Goal: Find contact information: Find contact information

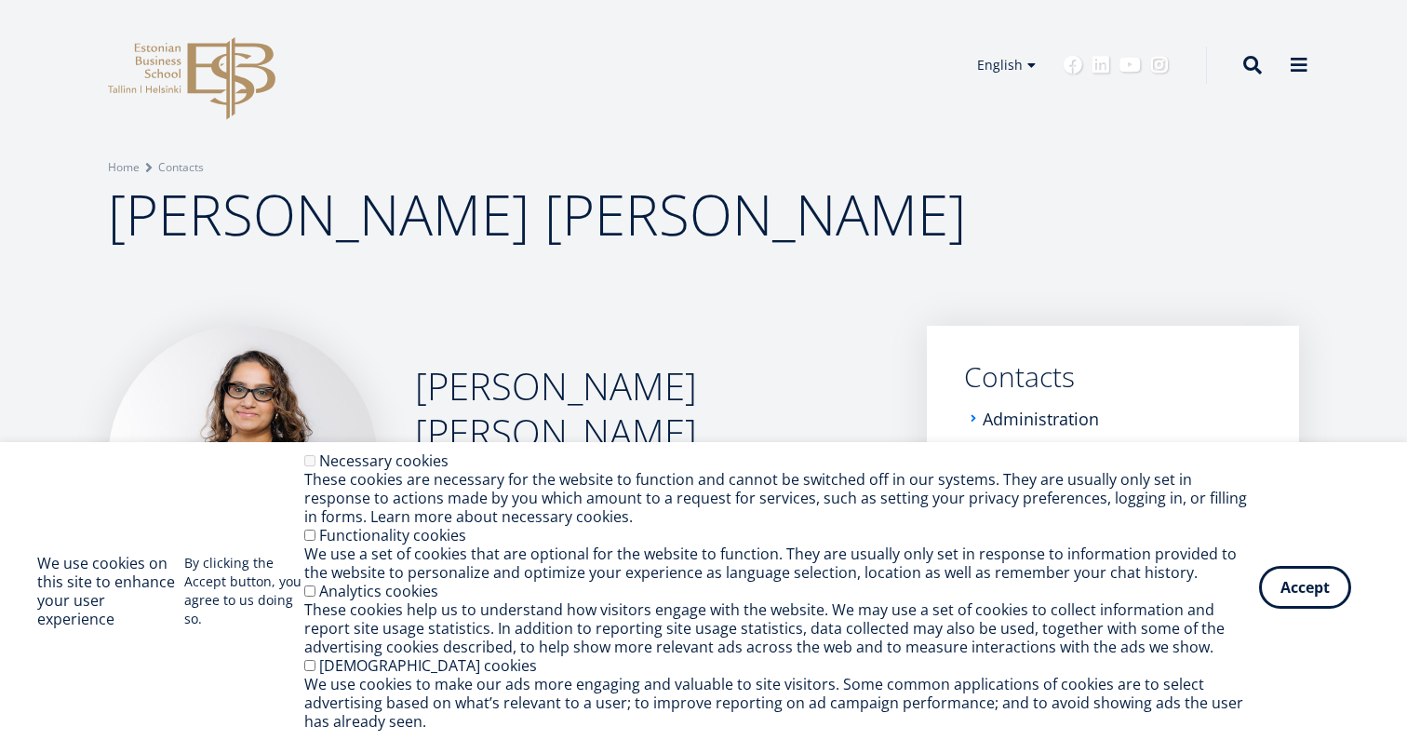
click at [1312, 594] on button "Accept" at bounding box center [1305, 587] width 92 height 43
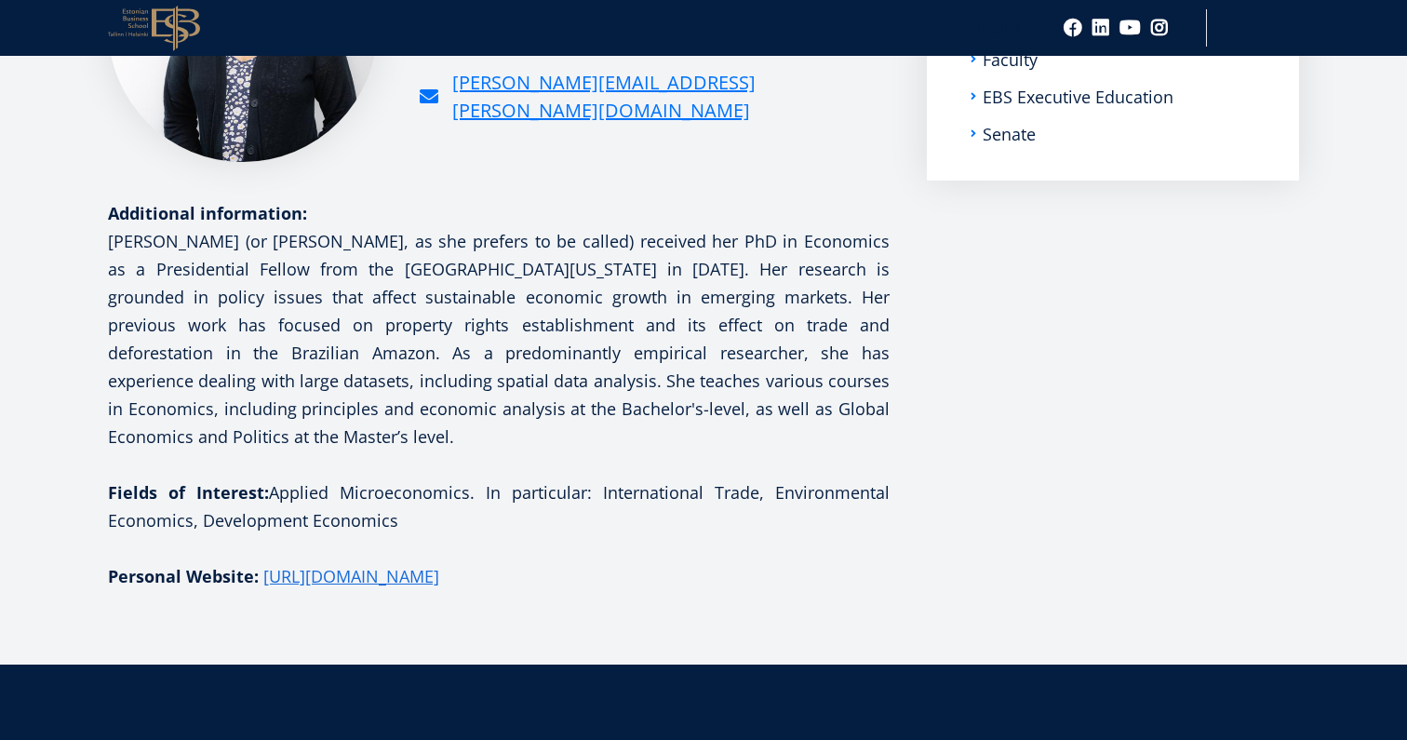
scroll to position [432, 0]
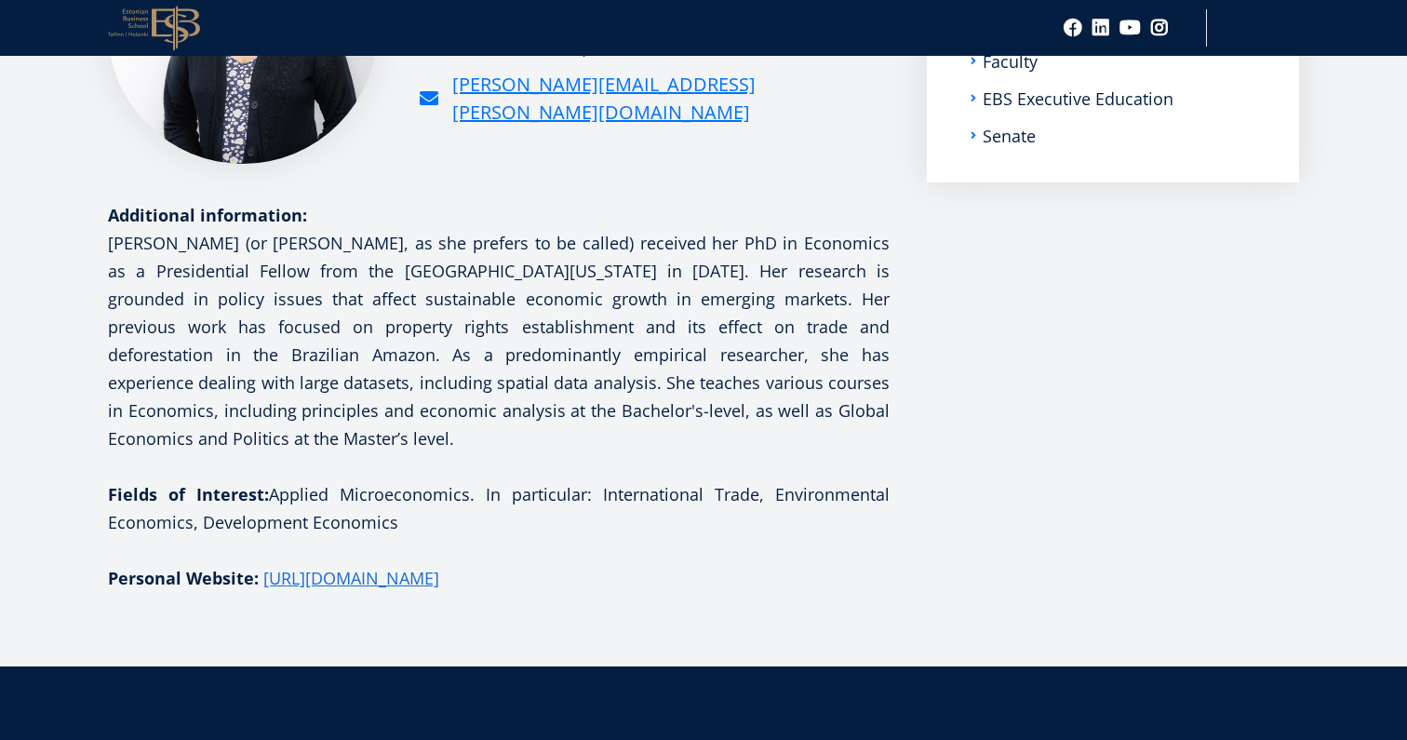
click at [387, 340] on p "[PERSON_NAME] (or [PERSON_NAME], as she prefers to be called) received her PhD …" at bounding box center [498, 340] width 781 height 223
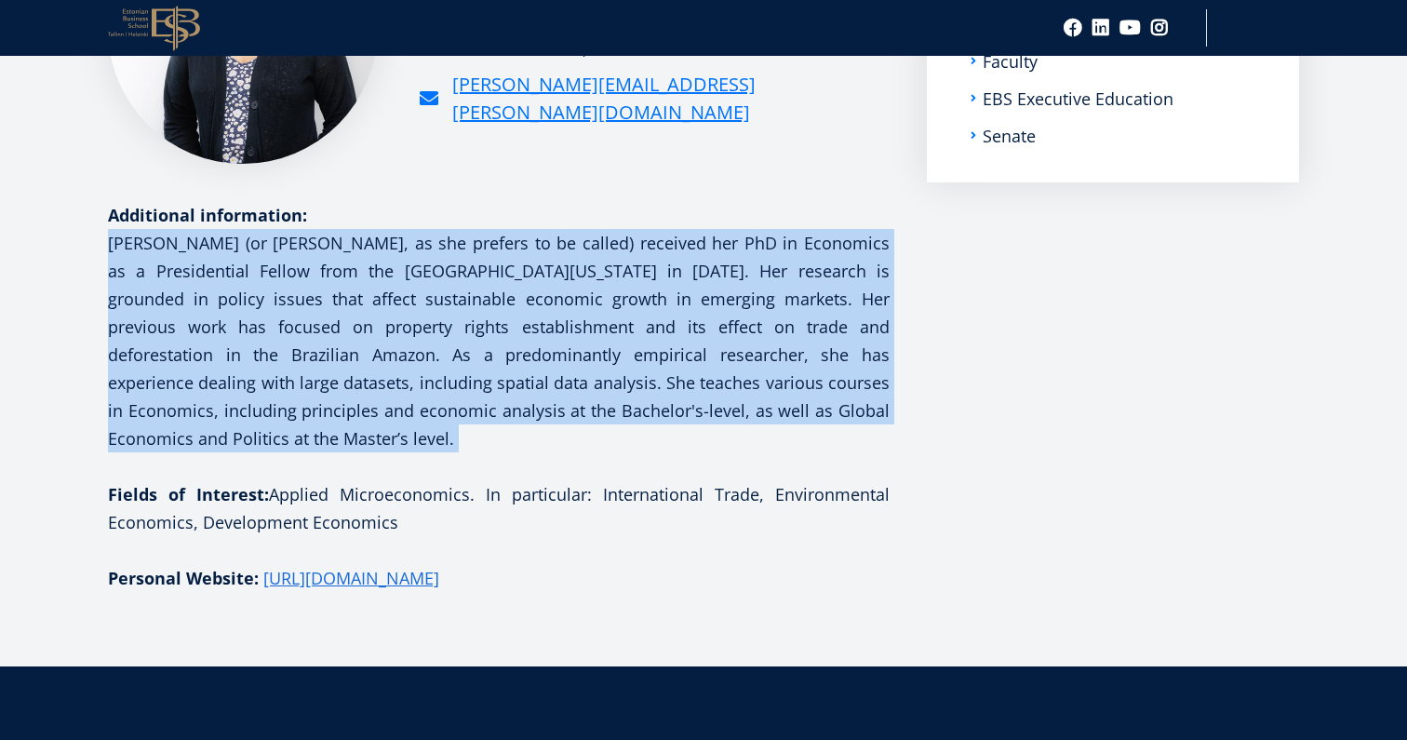
click at [387, 340] on p "Niveditha (or Nivi, as she prefers to be called) received her PhD in Economics …" at bounding box center [498, 340] width 781 height 223
copy div "[PERSON_NAME] (or [PERSON_NAME], as she prefers to be called) received her PhD …"
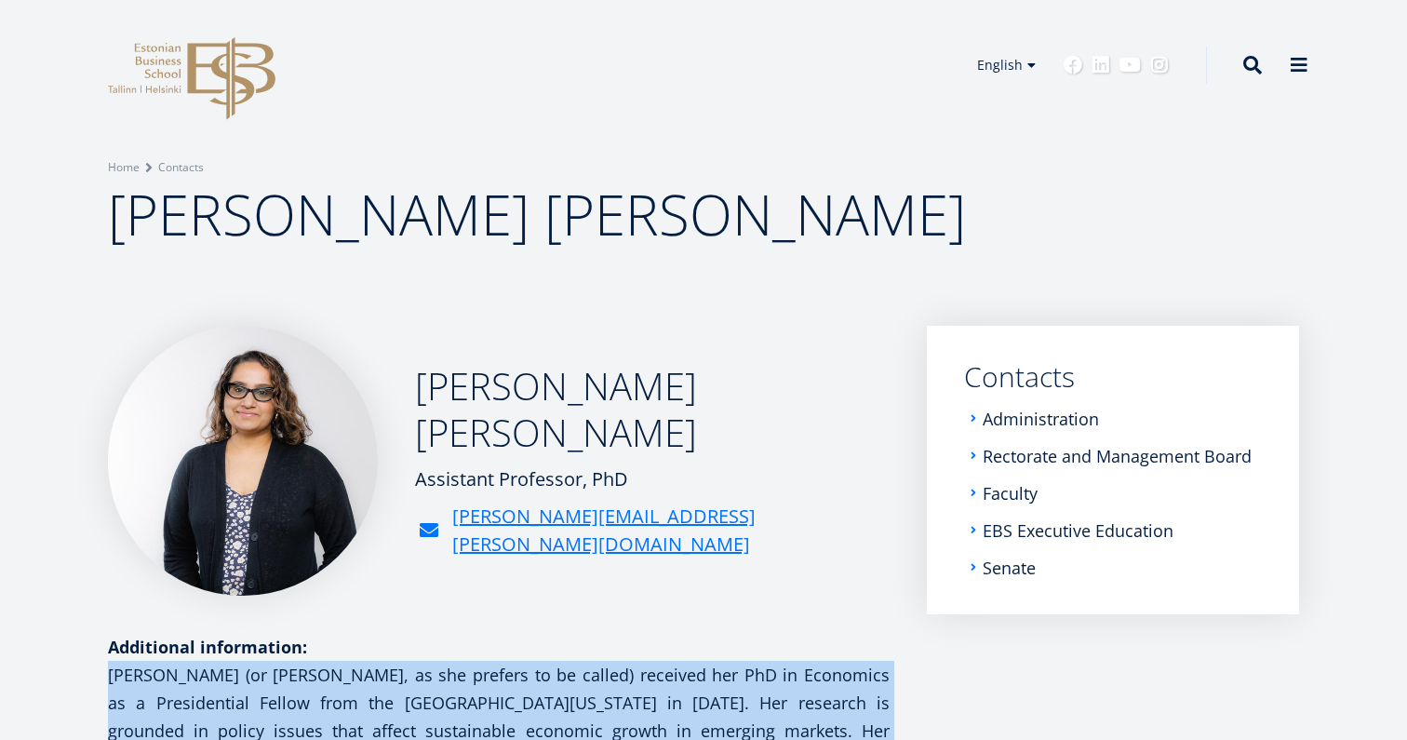
scroll to position [0, 0]
click at [1294, 54] on span at bounding box center [1298, 63] width 19 height 19
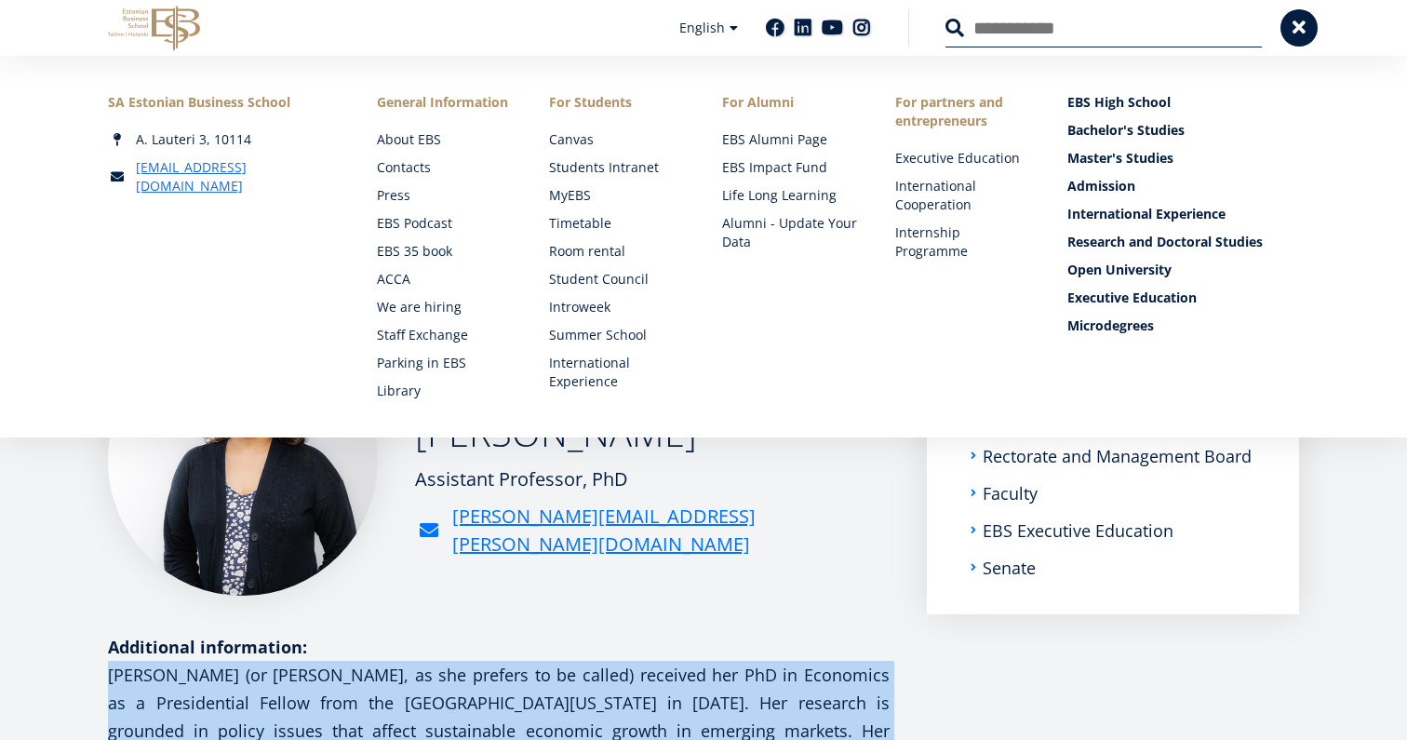
click at [371, 579] on img at bounding box center [243, 461] width 270 height 270
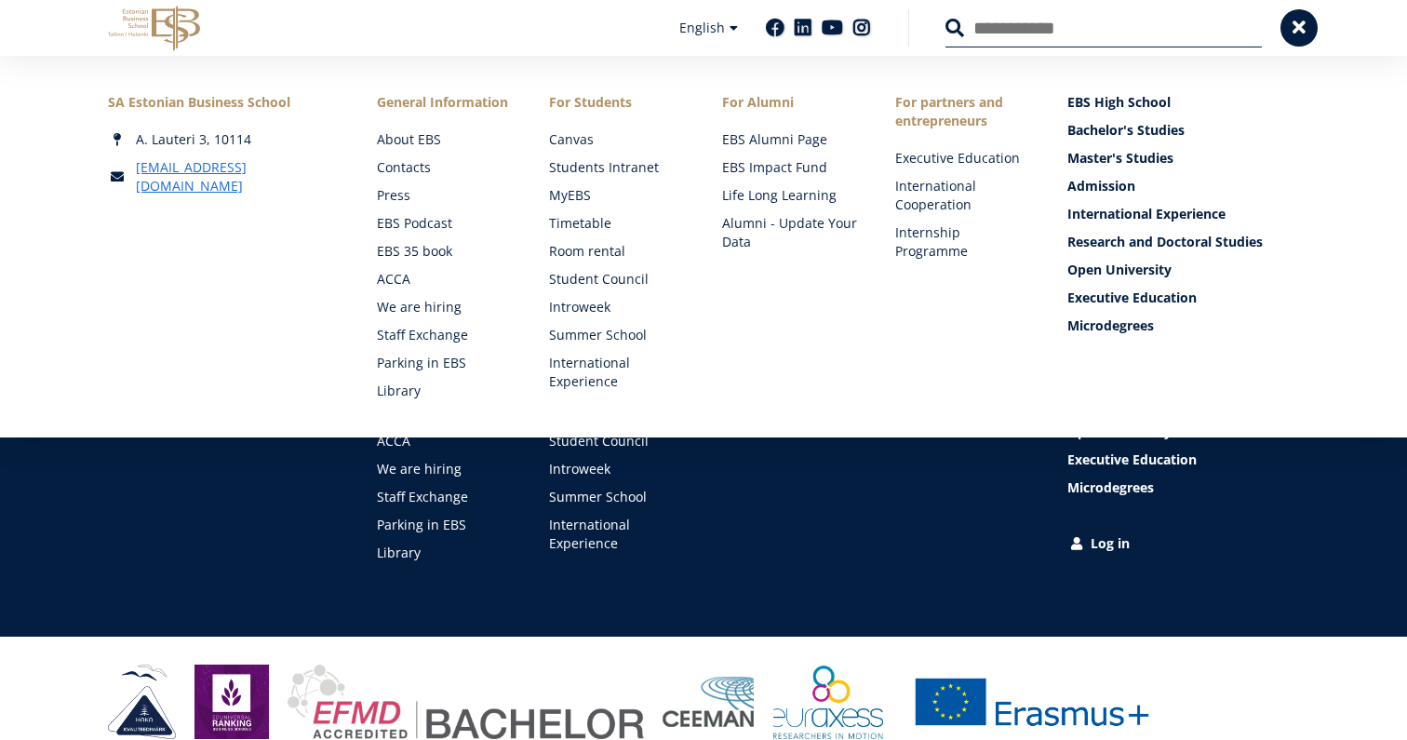
scroll to position [916, 0]
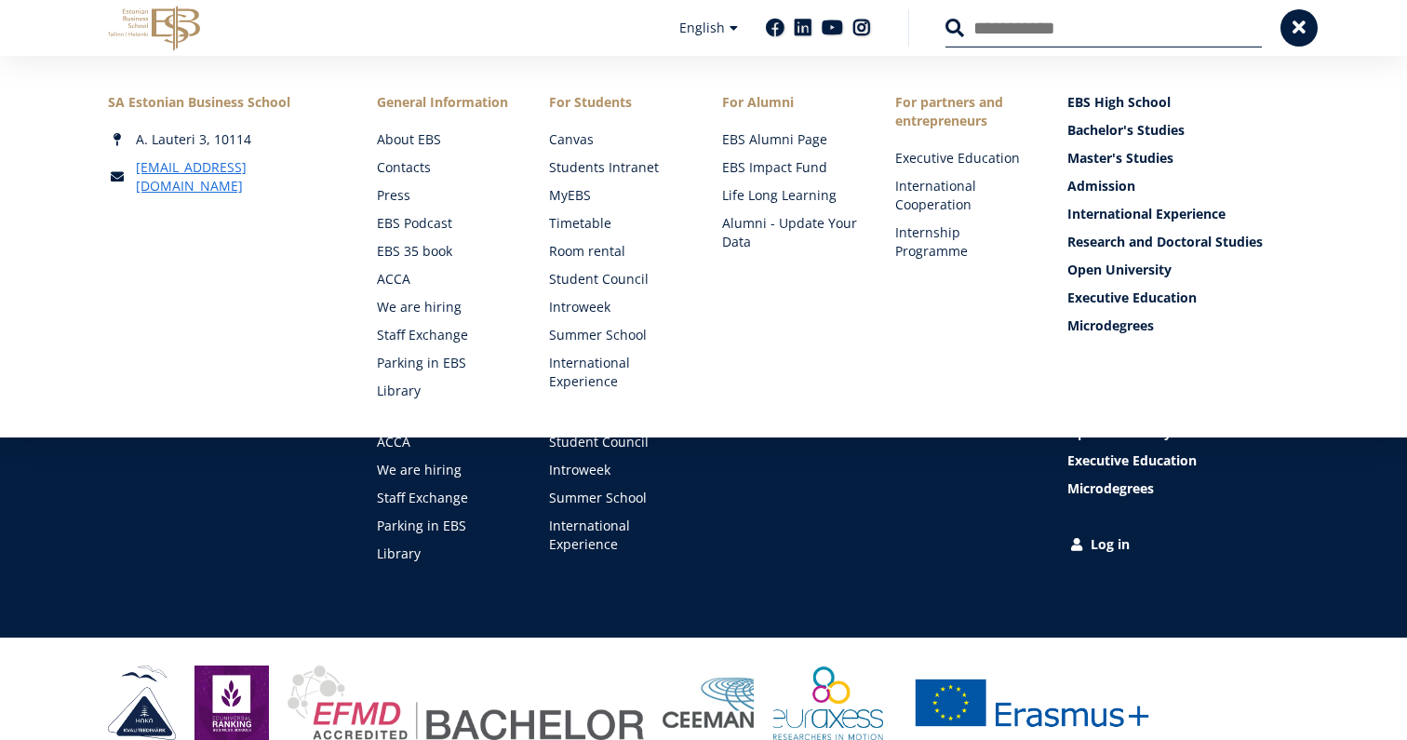
click at [371, 553] on div "SA Estonian Business School A. Lauteri 3, 10114 ebs@ebs.ee Social Links Faceboo…" at bounding box center [703, 409] width 1407 height 456
click at [1299, 21] on span at bounding box center [1298, 26] width 19 height 19
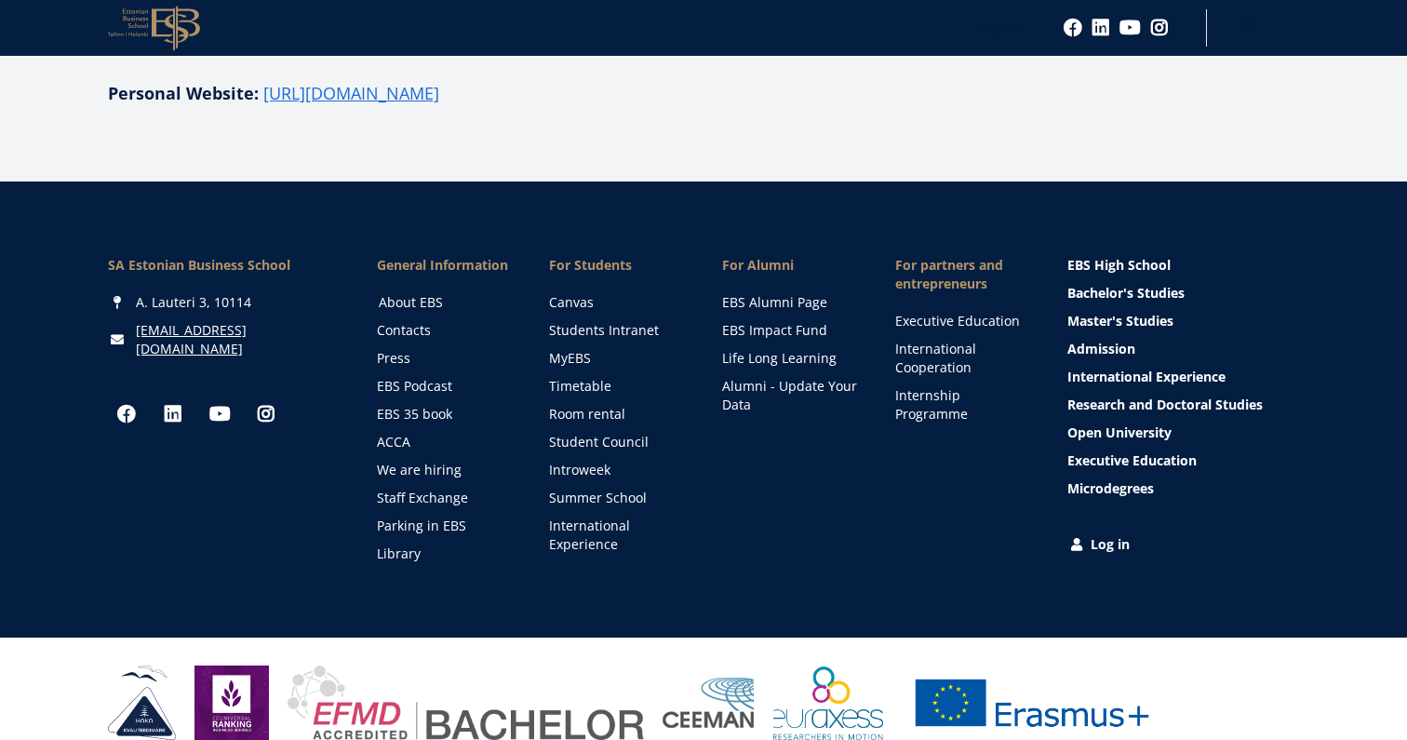
click at [419, 293] on link "About EBS" at bounding box center [447, 302] width 136 height 19
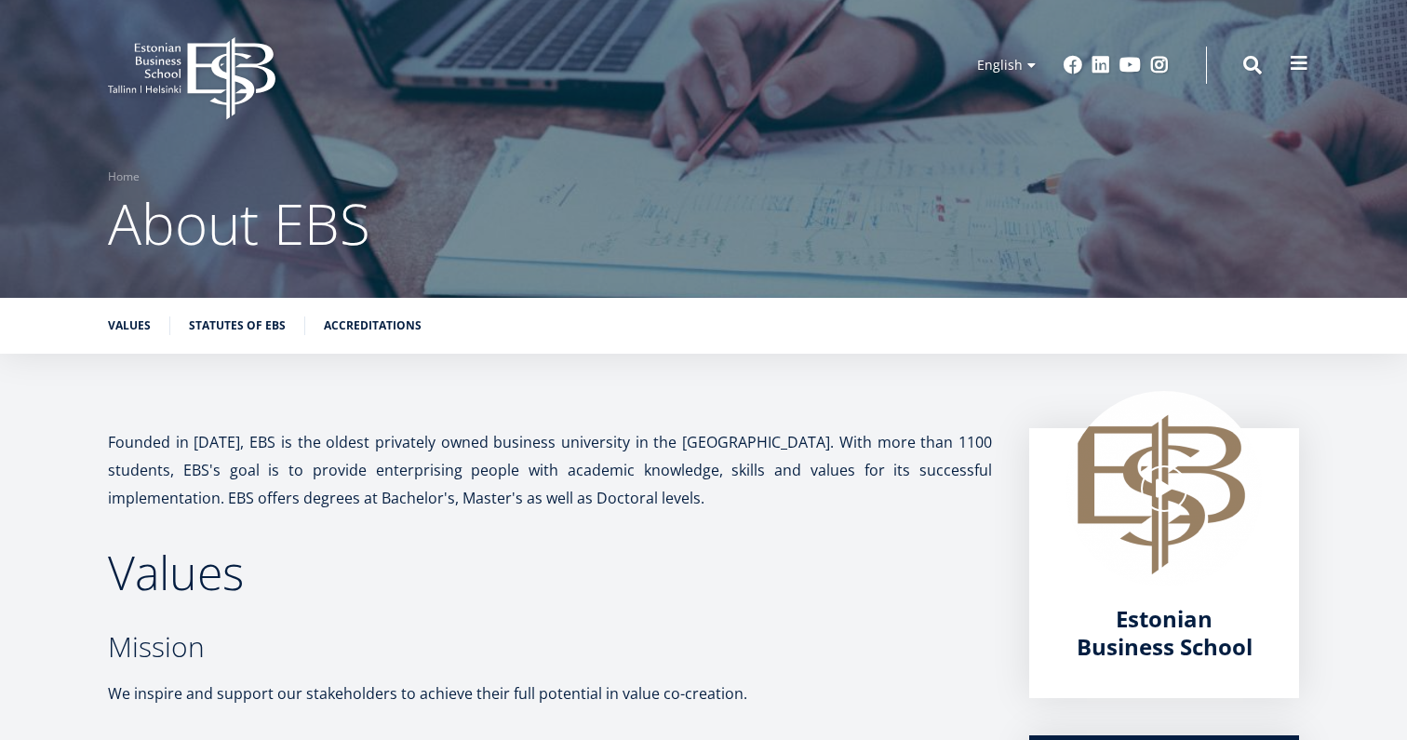
click at [1299, 60] on span at bounding box center [1298, 63] width 19 height 19
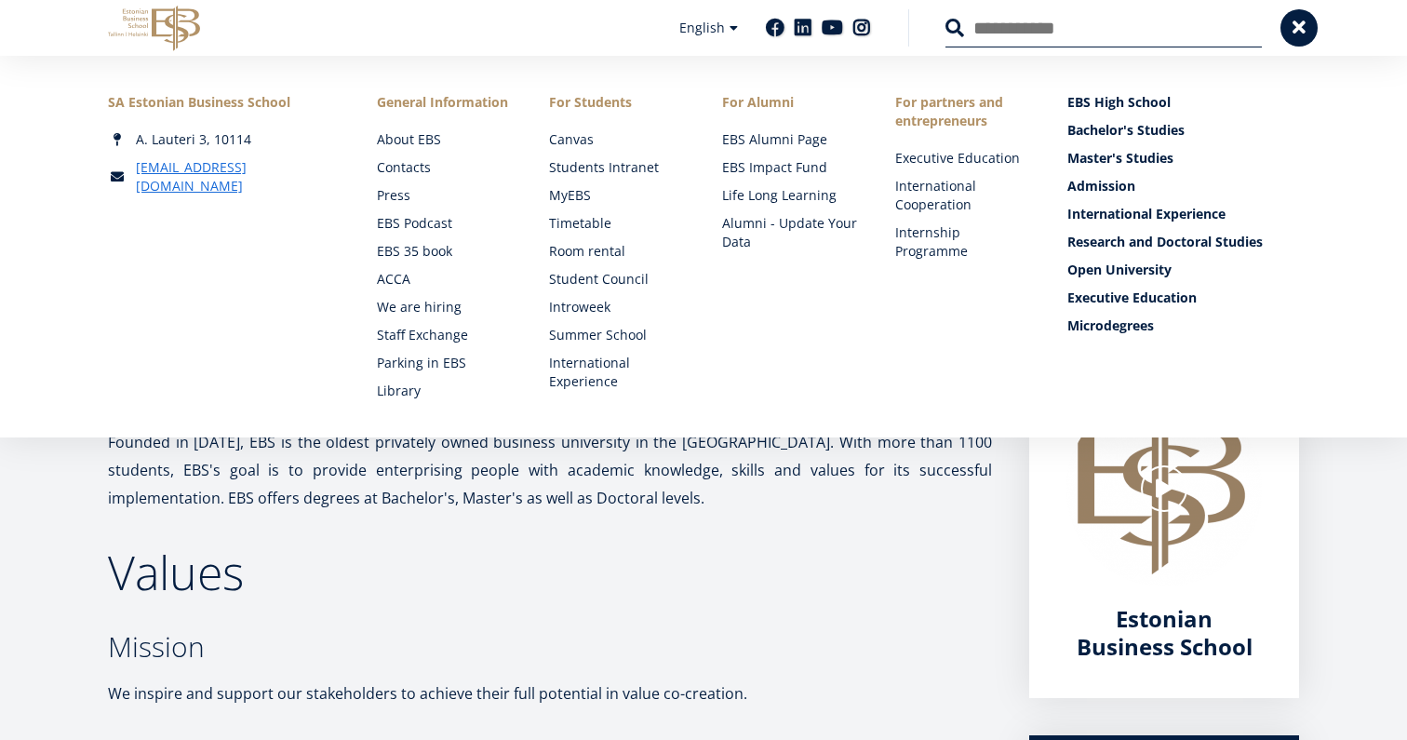
click at [862, 583] on h2 "Values" at bounding box center [550, 572] width 884 height 47
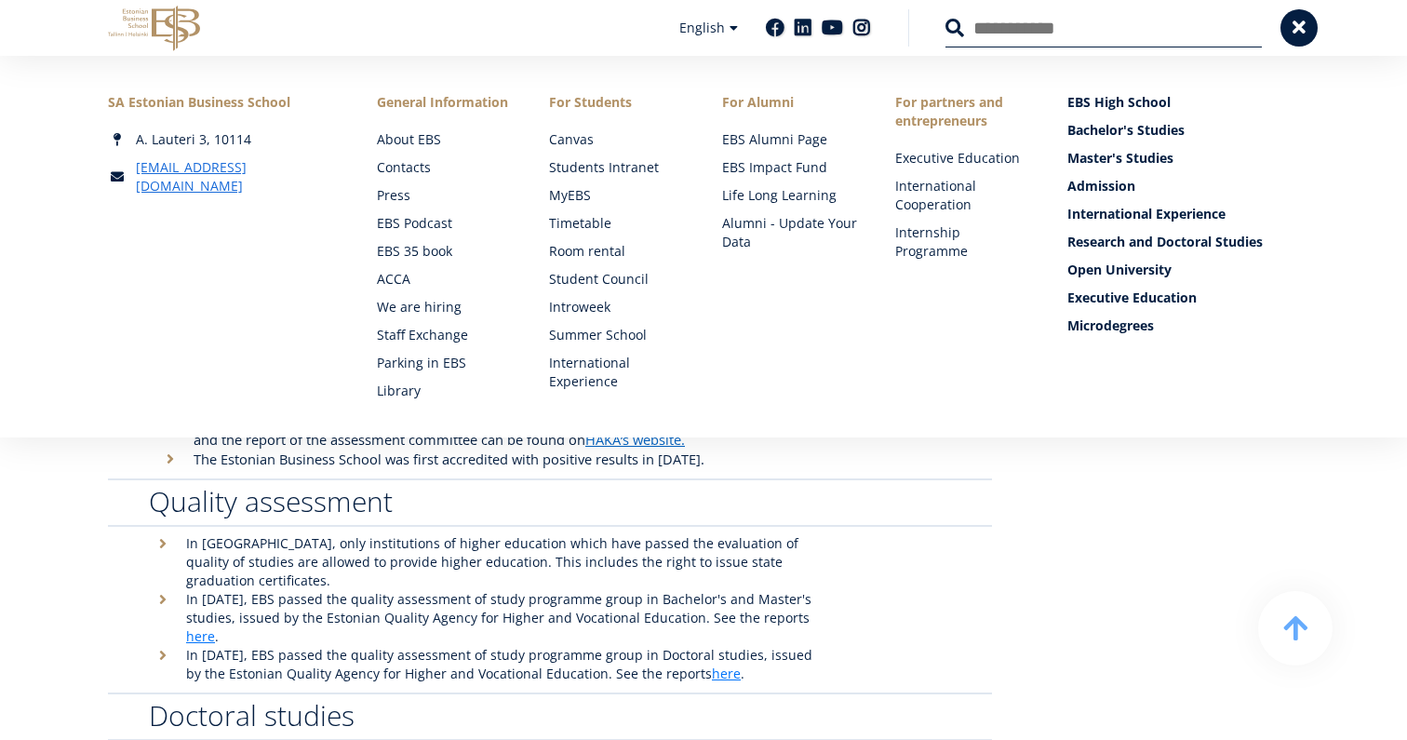
scroll to position [4473, 0]
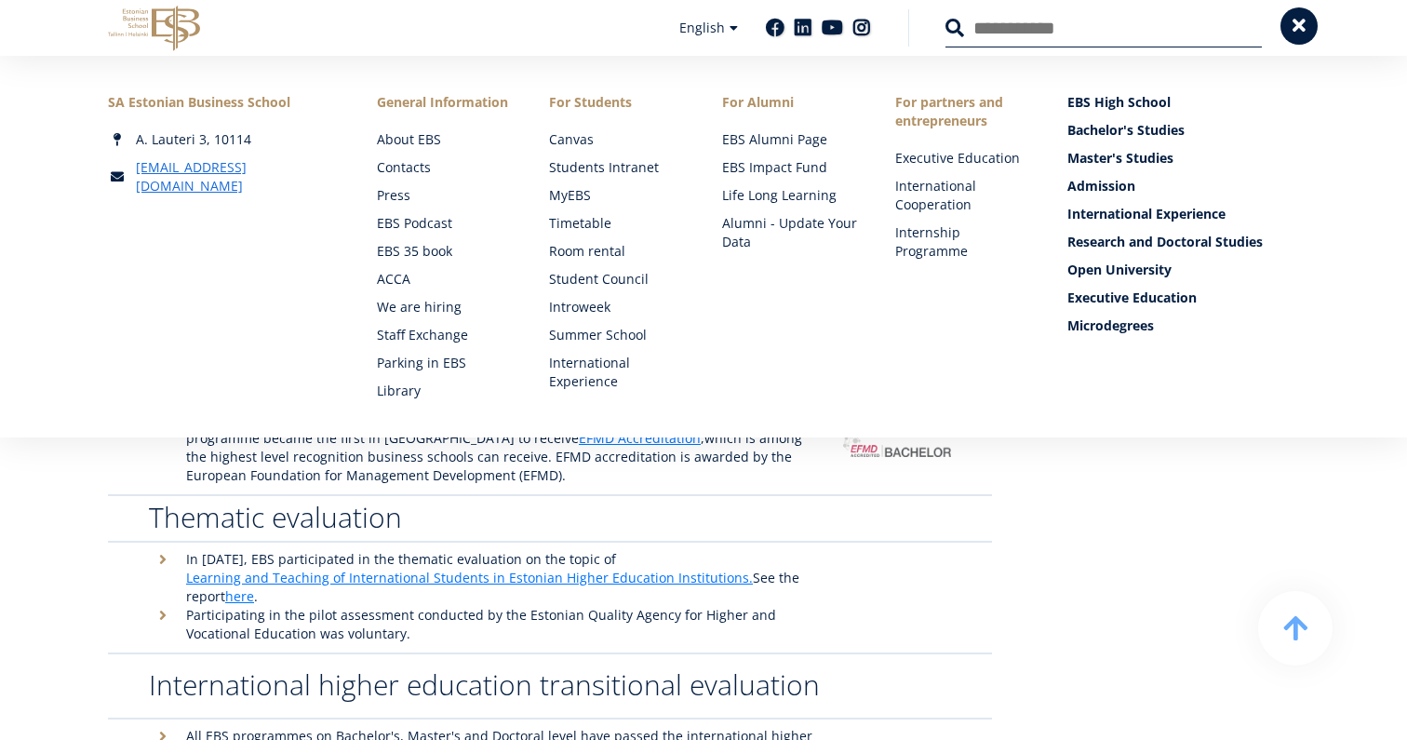
click at [1300, 28] on span at bounding box center [1298, 26] width 19 height 19
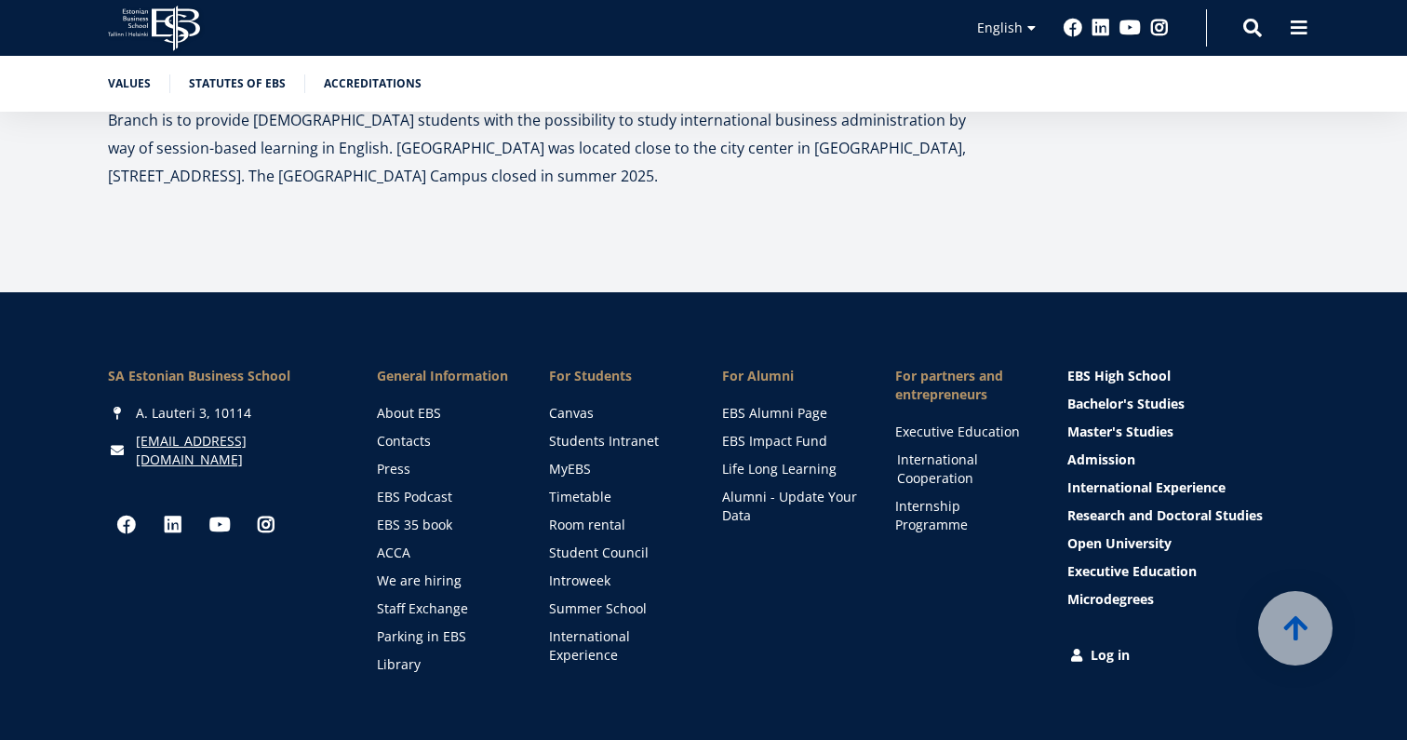
scroll to position [6173, 0]
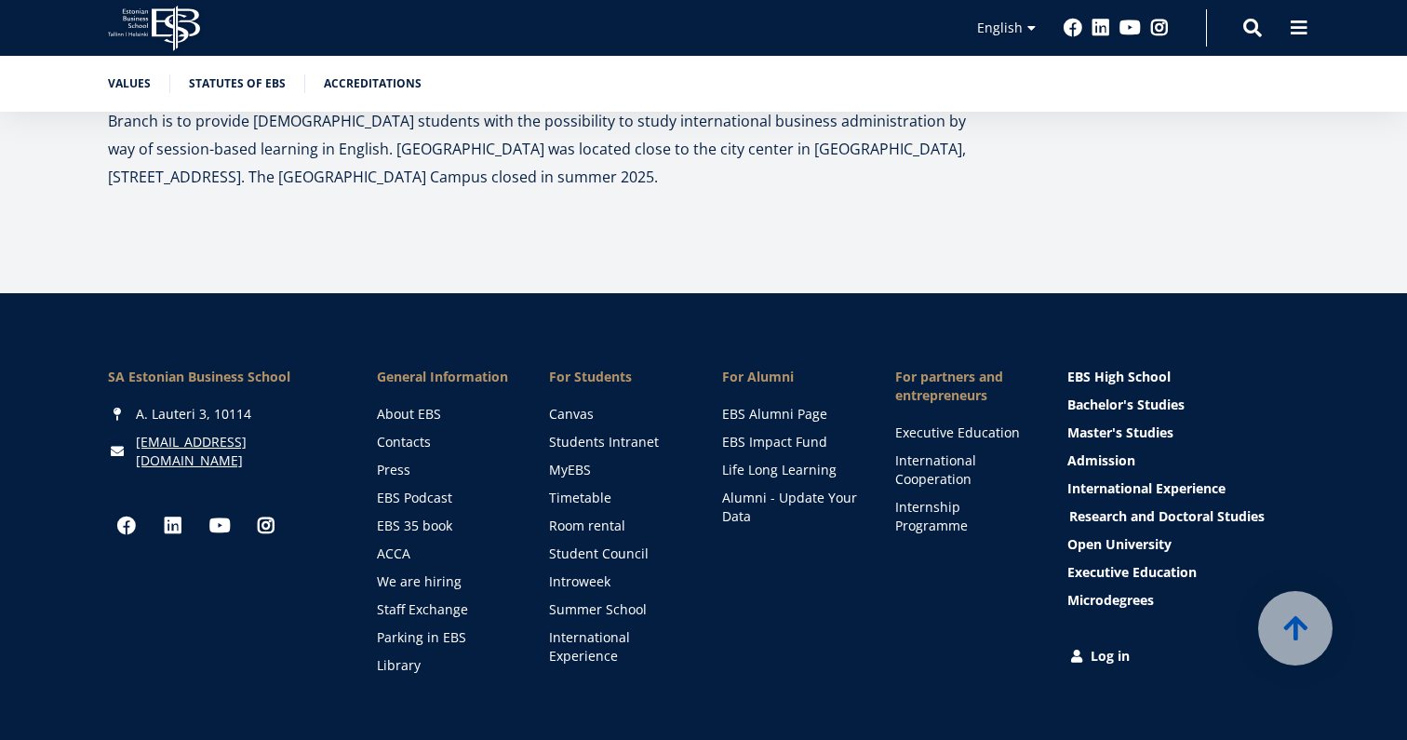
click at [1079, 507] on link "Research and Doctoral Studies" at bounding box center [1185, 516] width 232 height 19
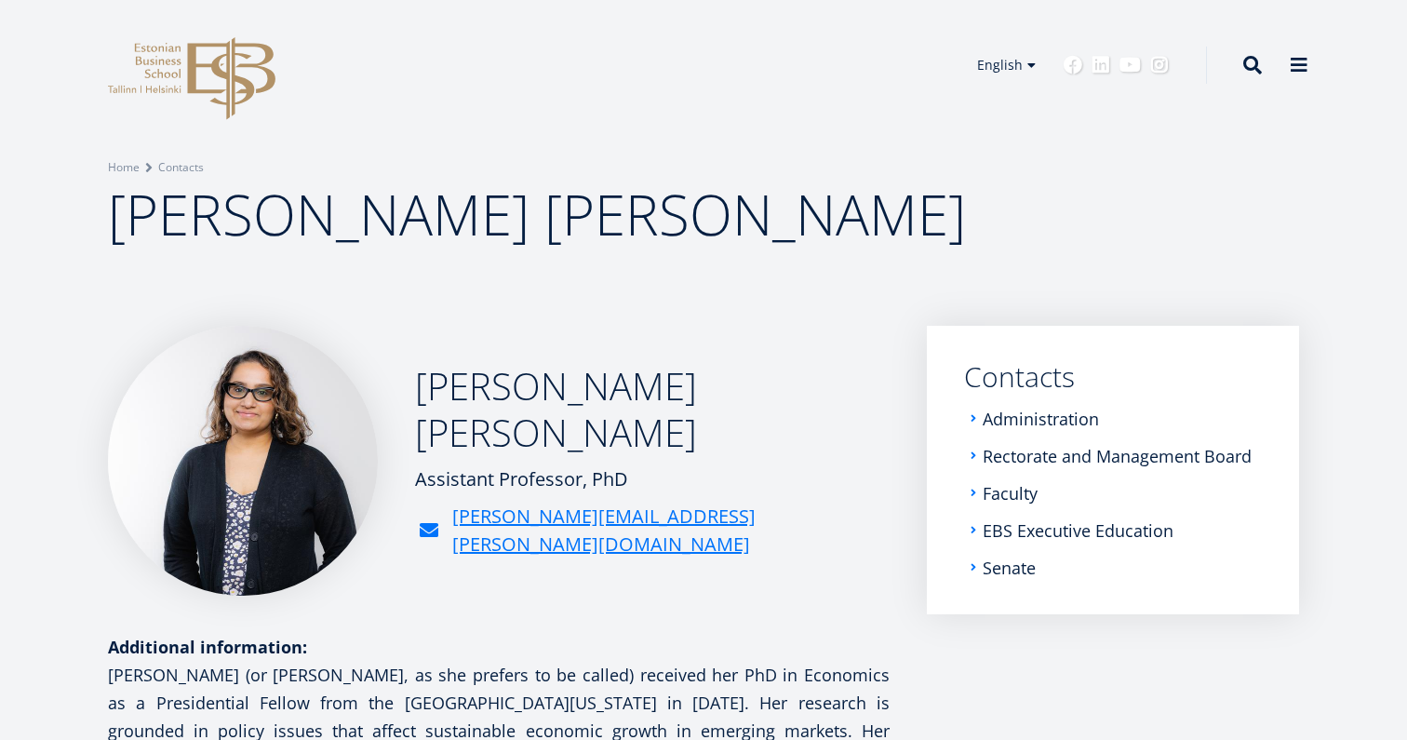
click at [1010, 481] on ul "Administration Rectorate and Management Board Faculty EBS Executive Education S…" at bounding box center [1113, 492] width 298 height 167
click at [1010, 490] on link "Faculty" at bounding box center [1011, 493] width 55 height 19
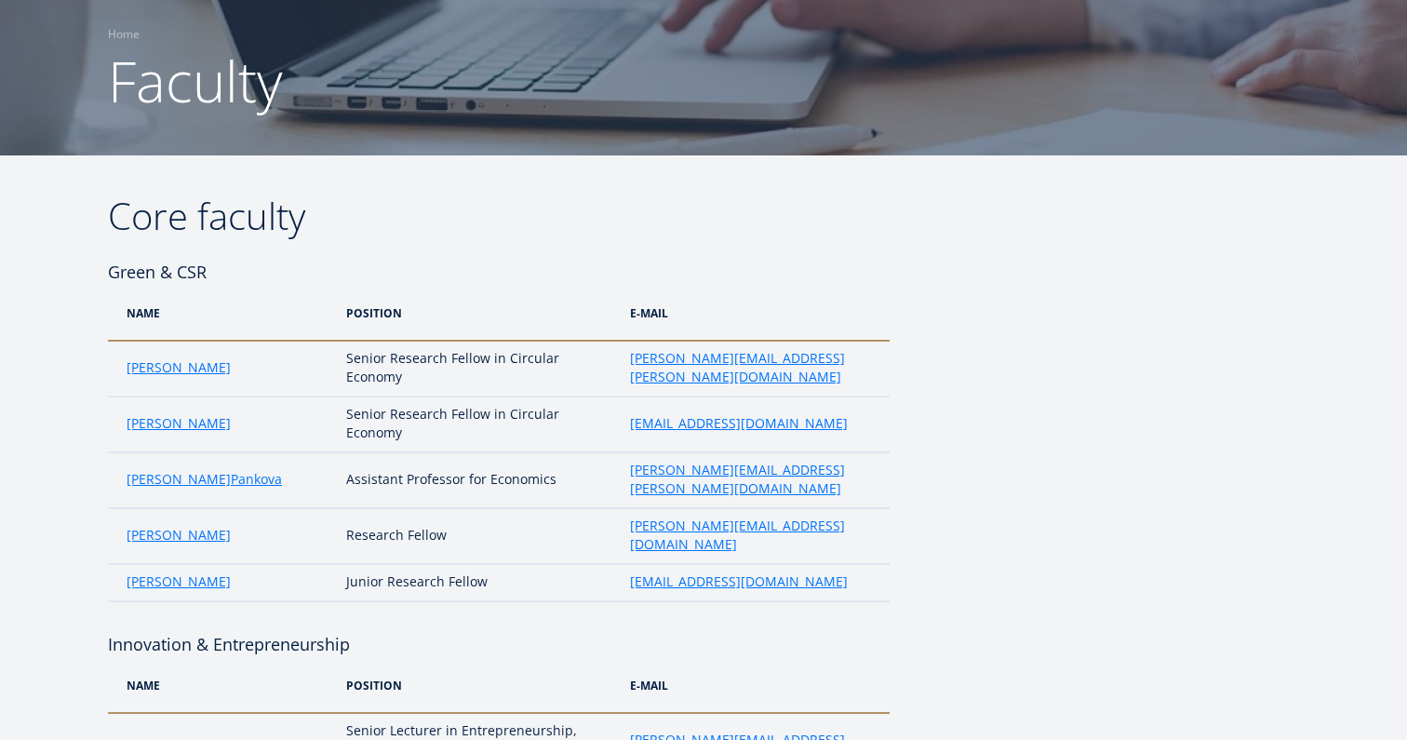
scroll to position [171, 0]
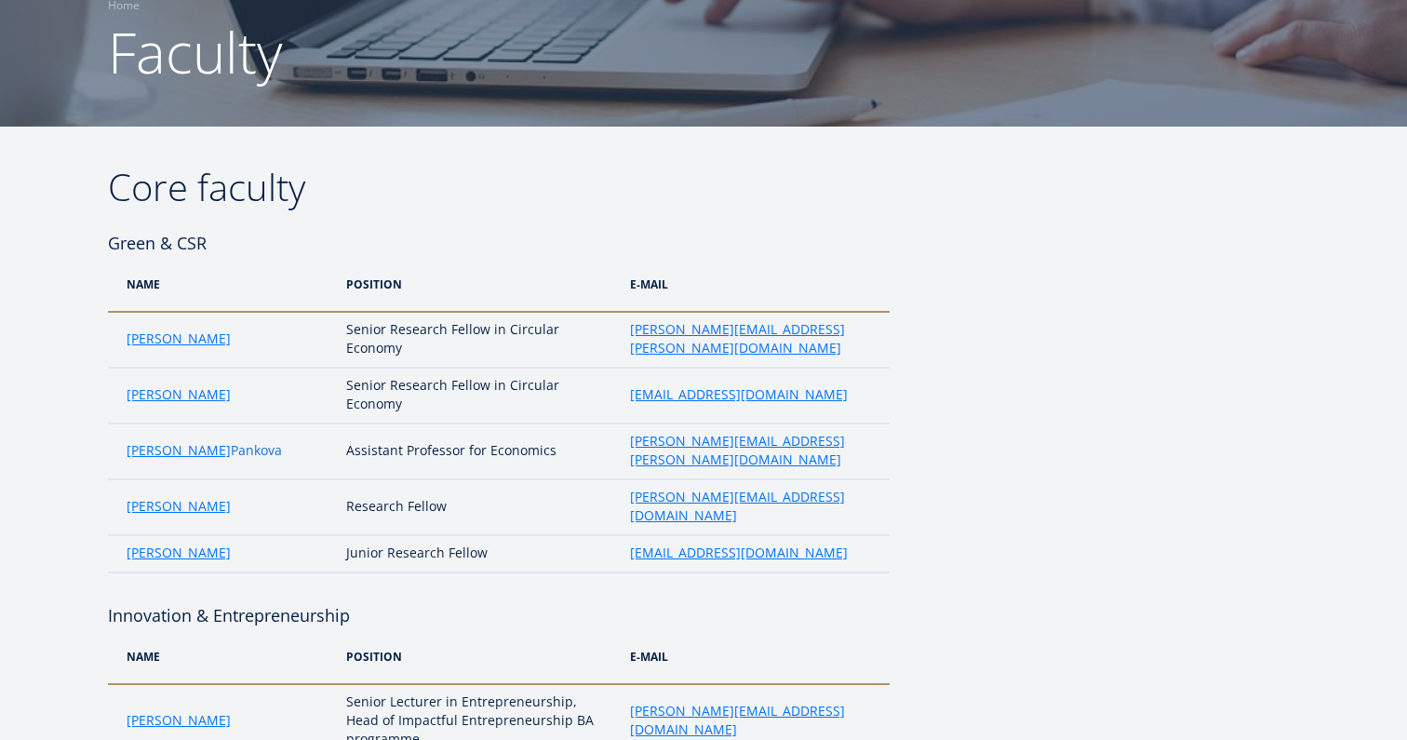
click at [231, 441] on link "Pankova" at bounding box center [256, 450] width 51 height 19
click at [182, 344] on link "[PERSON_NAME]" at bounding box center [179, 338] width 104 height 19
click at [160, 479] on td "[PERSON_NAME]" at bounding box center [222, 507] width 229 height 56
click at [178, 497] on link "[PERSON_NAME]" at bounding box center [179, 506] width 104 height 19
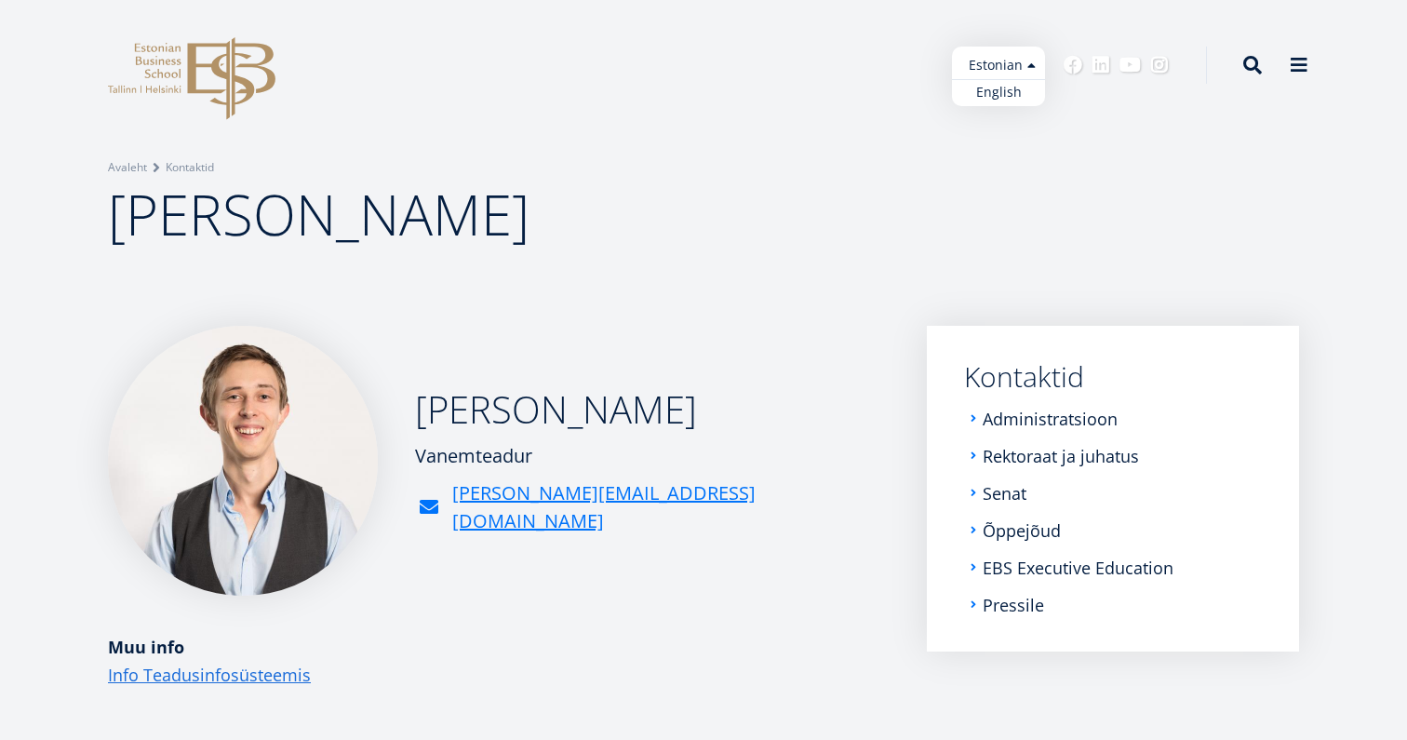
click at [1012, 59] on ul "Estonian English" at bounding box center [998, 77] width 93 height 60
click at [1011, 92] on link "English" at bounding box center [998, 92] width 93 height 27
